Goal: Download file/media

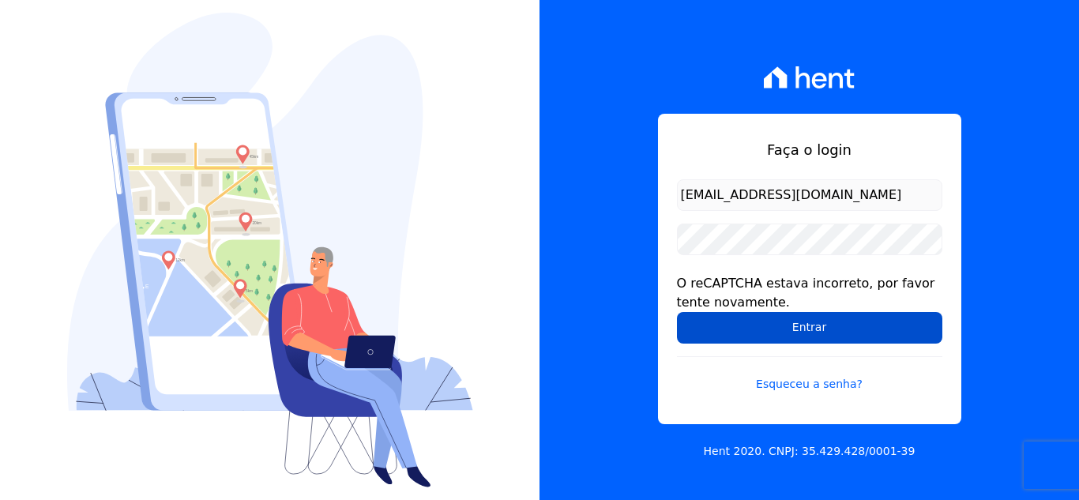
click at [747, 343] on input "Entrar" at bounding box center [809, 328] width 265 height 32
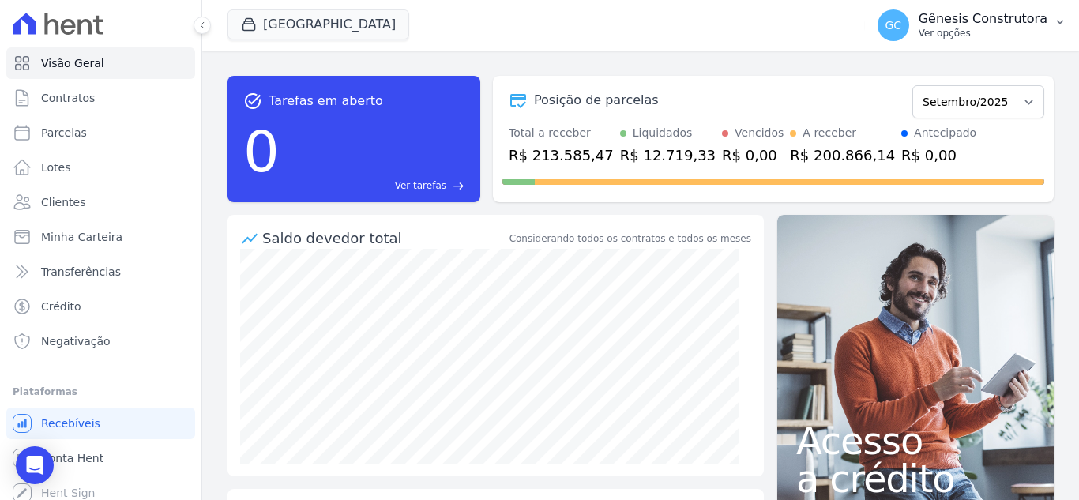
click at [1010, 32] on p "Ver opções" at bounding box center [983, 33] width 129 height 13
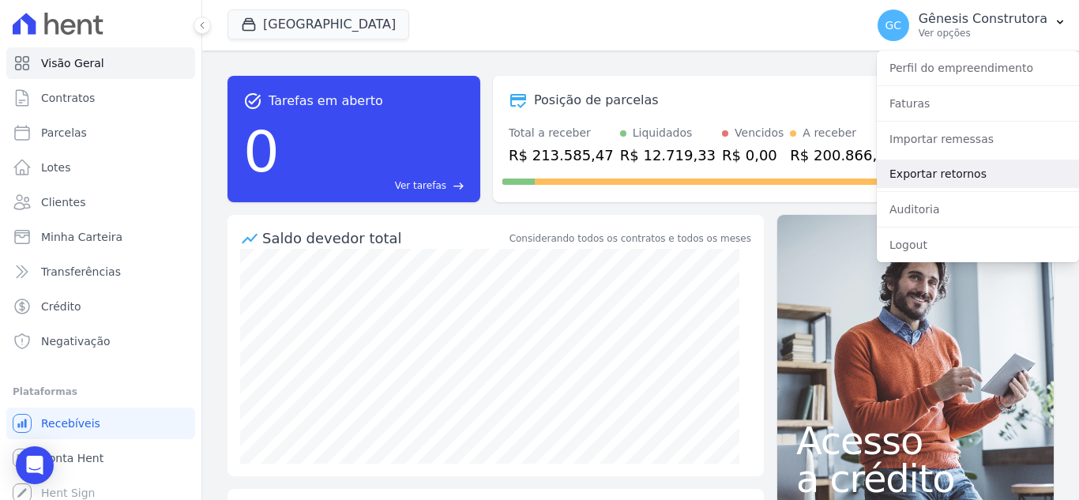
click at [970, 171] on link "Exportar retornos" at bounding box center [978, 174] width 202 height 28
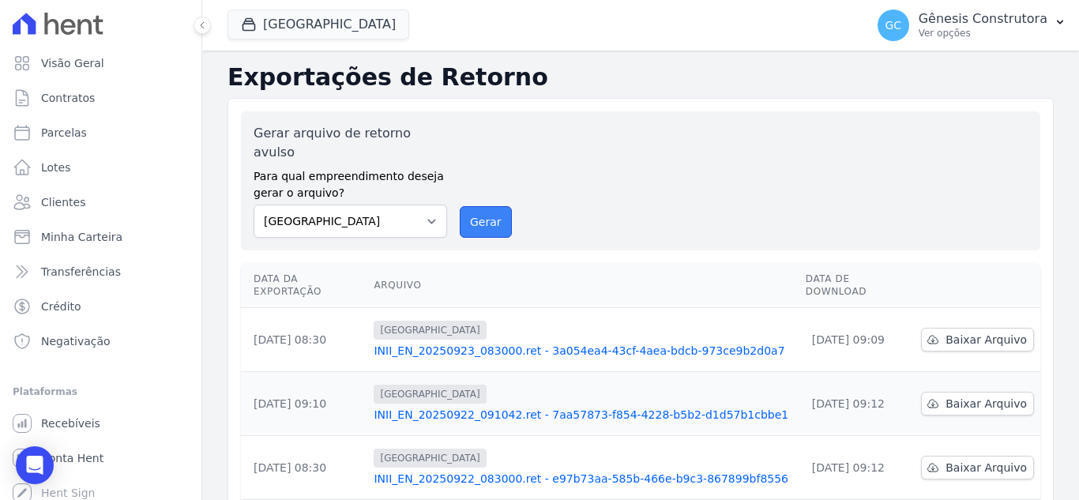
click at [480, 208] on button "Gerar" at bounding box center [486, 222] width 52 height 32
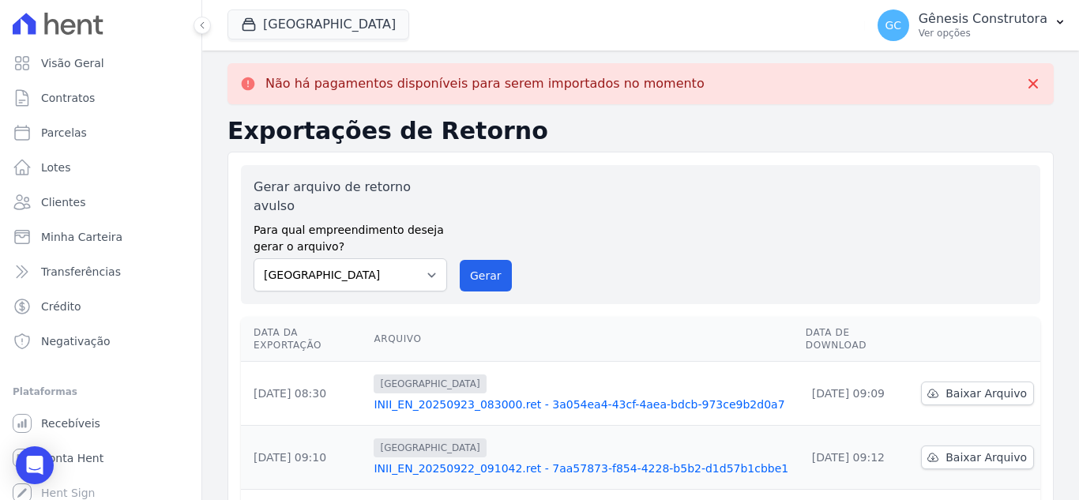
click at [447, 280] on div "Gerar arquivo de retorno avulso Para qual empreendimento deseja gerar o arquivo…" at bounding box center [641, 234] width 800 height 139
click at [517, 257] on div "Gerar arquivo de retorno avulso Para qual empreendimento deseja gerar o arquivo…" at bounding box center [641, 235] width 774 height 114
click at [480, 260] on button "Gerar" at bounding box center [486, 276] width 52 height 32
click at [285, 11] on button "Estação Nogueira" at bounding box center [319, 24] width 182 height 30
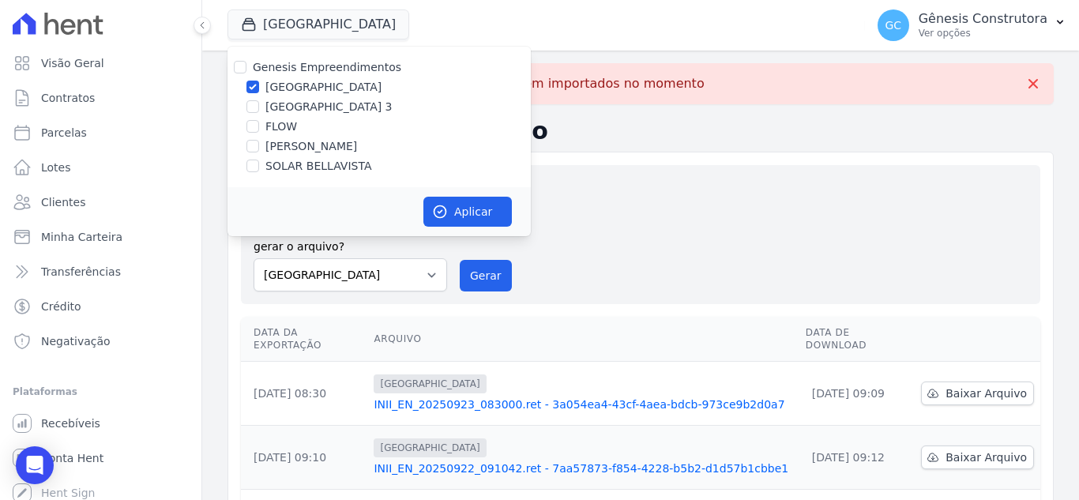
click at [337, 106] on label "Estação Nogueira 3" at bounding box center [328, 107] width 127 height 17
click at [259, 106] on input "Estação Nogueira 3" at bounding box center [252, 106] width 13 height 13
checkbox input "true"
click at [330, 82] on label "Estação Nogueira" at bounding box center [323, 87] width 116 height 17
click at [259, 82] on input "Estação Nogueira" at bounding box center [252, 87] width 13 height 13
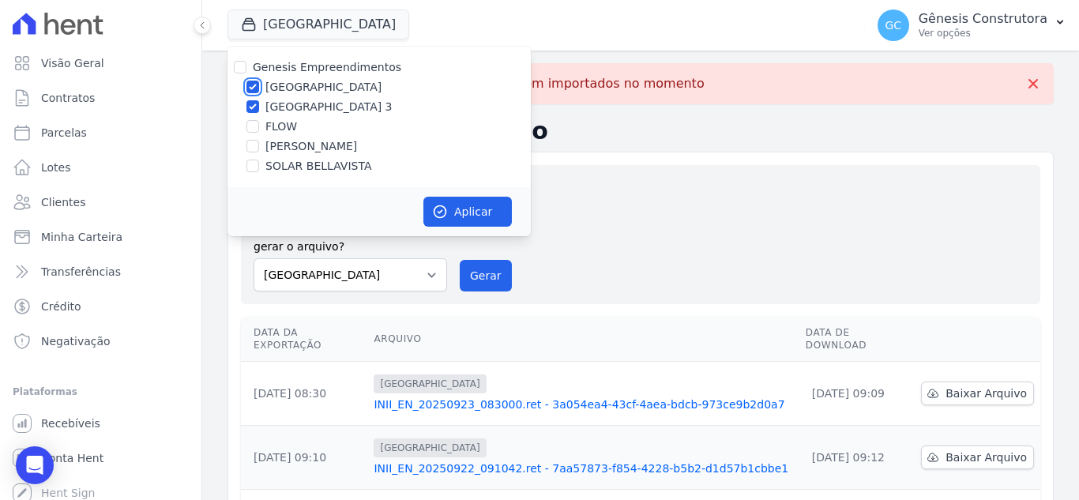
checkbox input "false"
click at [450, 194] on div "Aplicar" at bounding box center [379, 211] width 303 height 49
click at [454, 200] on button "Aplicar" at bounding box center [467, 212] width 88 height 30
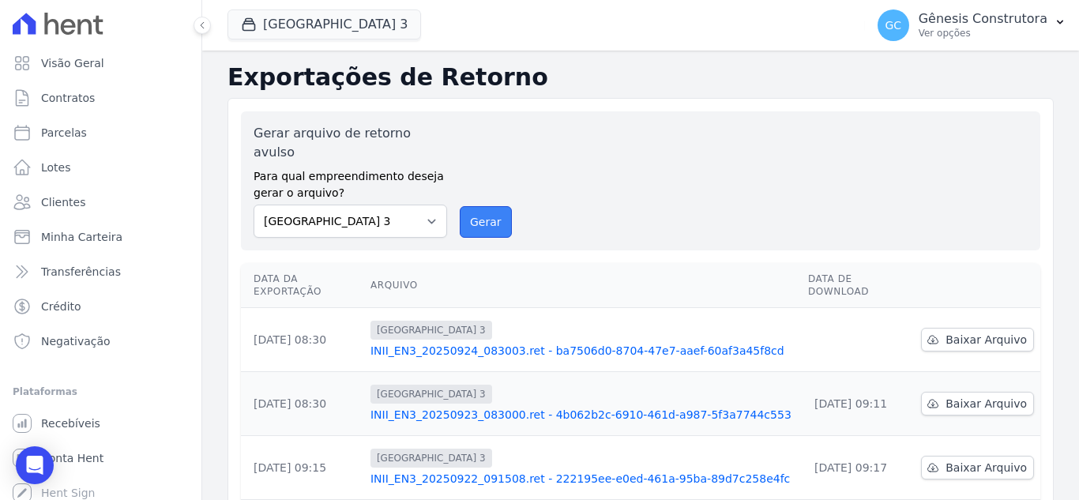
click at [464, 206] on button "Gerar" at bounding box center [486, 222] width 52 height 32
click at [478, 206] on button "Gerar" at bounding box center [486, 222] width 52 height 32
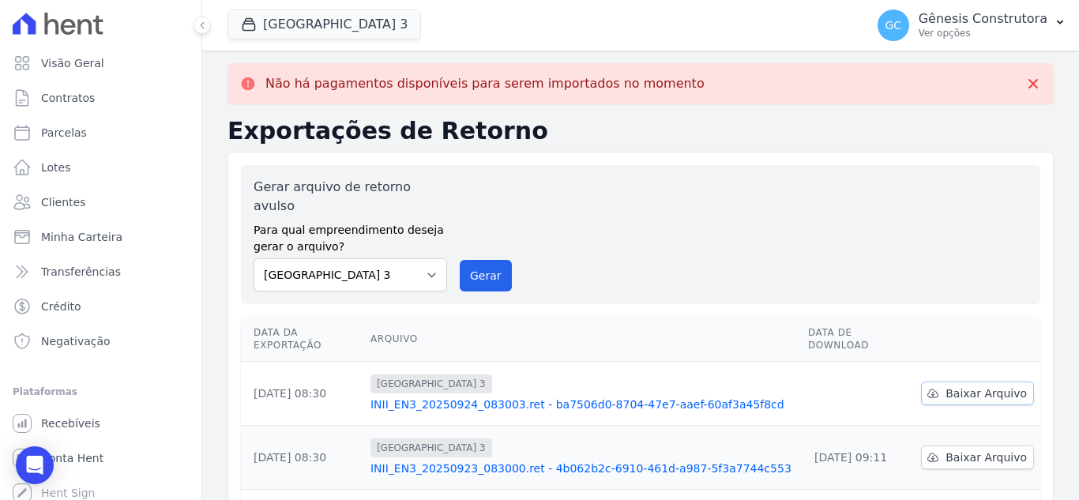
click at [964, 386] on span "Baixar Arquivo" at bounding box center [986, 394] width 81 height 16
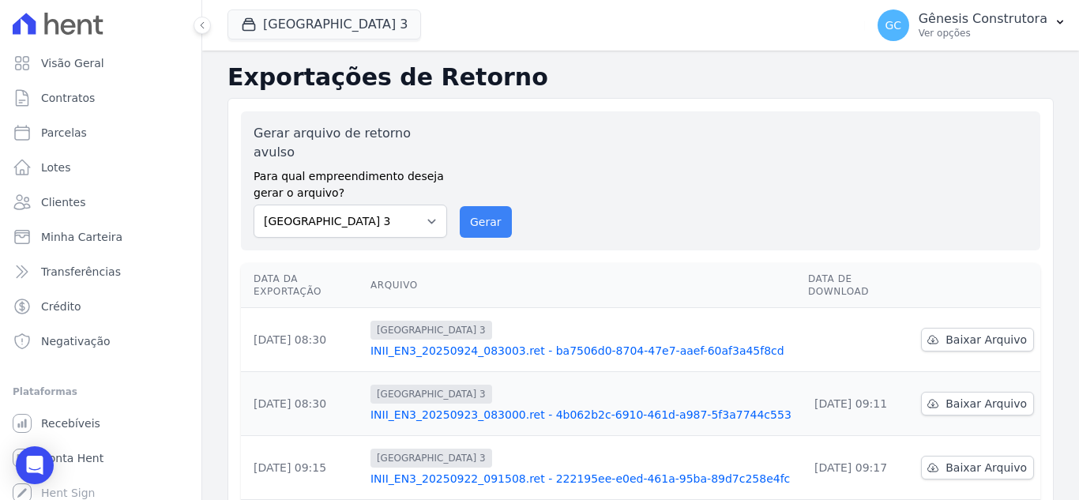
click at [501, 206] on button "Gerar" at bounding box center [486, 222] width 52 height 32
click at [272, 39] on button "Estação Nogueira 3" at bounding box center [325, 24] width 194 height 30
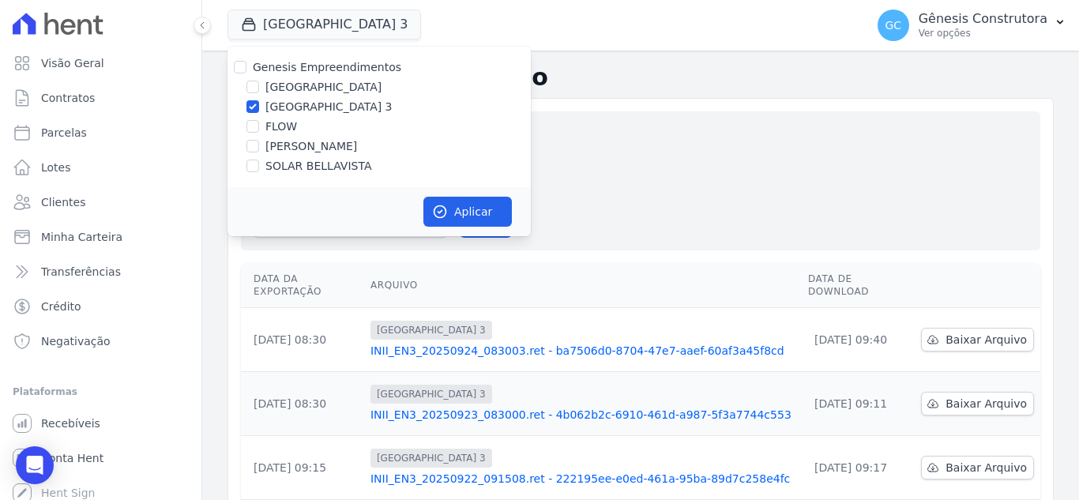
click at [284, 146] on label "HILDEGARDO DE NORONHA" at bounding box center [311, 146] width 92 height 17
click at [259, 146] on input "HILDEGARDO DE NORONHA" at bounding box center [252, 146] width 13 height 13
checkbox input "true"
click at [269, 107] on label "Estação Nogueira 3" at bounding box center [328, 107] width 127 height 17
click at [259, 107] on input "Estação Nogueira 3" at bounding box center [252, 106] width 13 height 13
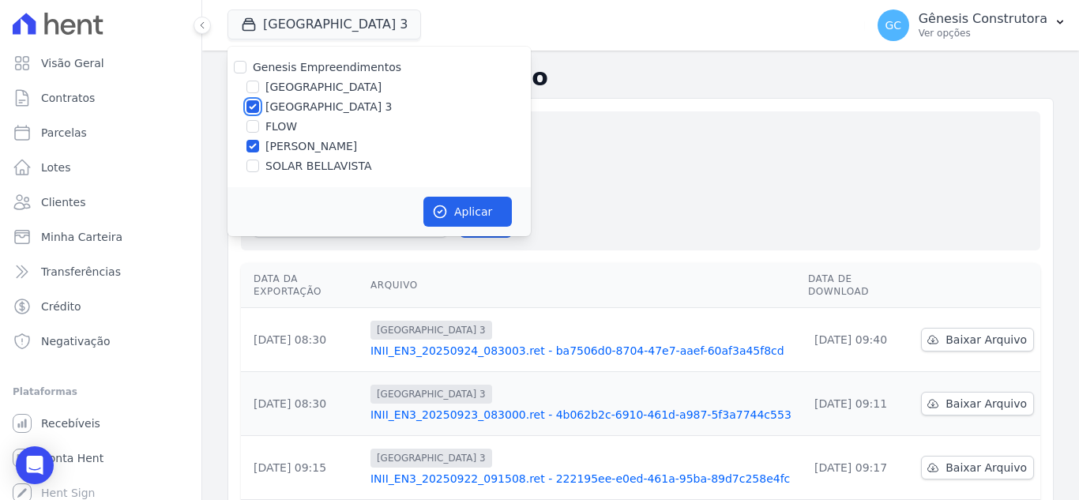
checkbox input "false"
click at [439, 202] on button "Aplicar" at bounding box center [467, 212] width 88 height 30
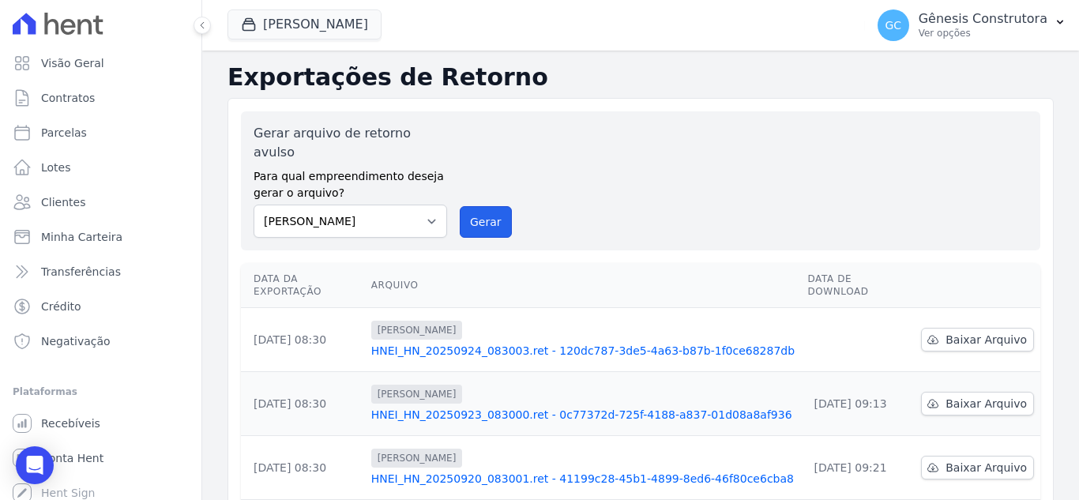
drag, startPoint x: 476, startPoint y: 208, endPoint x: 580, endPoint y: 141, distance: 122.9
click at [475, 208] on button "Gerar" at bounding box center [486, 222] width 52 height 32
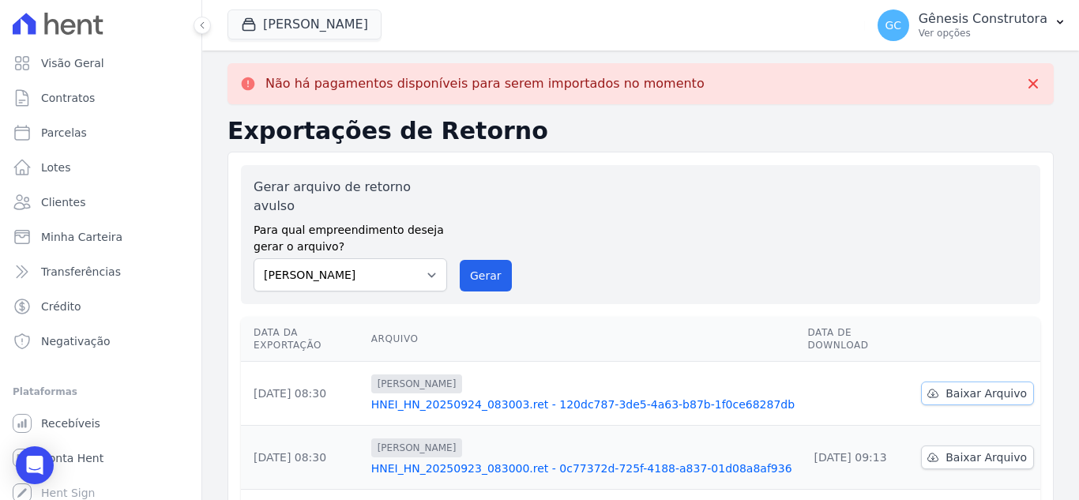
click at [965, 382] on link "Baixar Arquivo" at bounding box center [977, 394] width 113 height 24
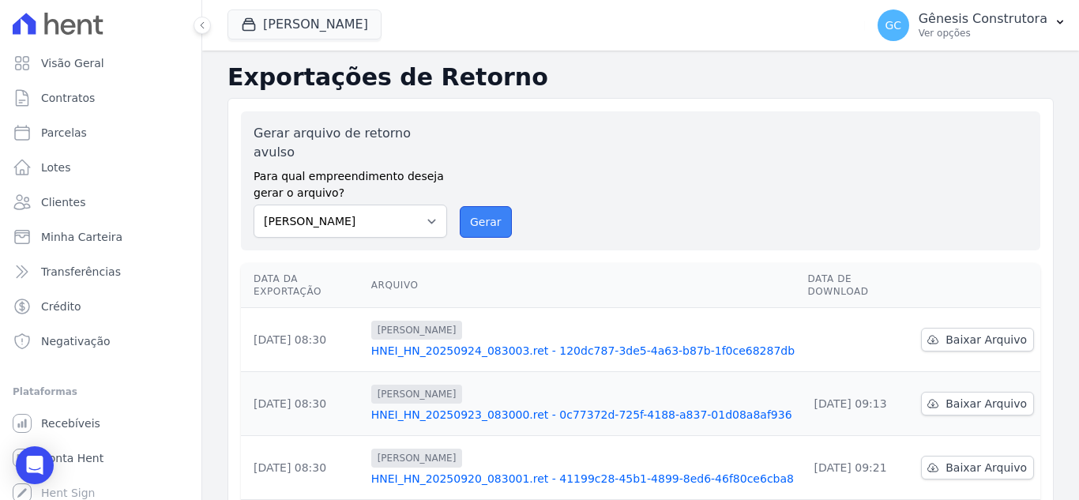
click at [469, 207] on button "Gerar" at bounding box center [486, 222] width 52 height 32
